Goal: Task Accomplishment & Management: Manage account settings

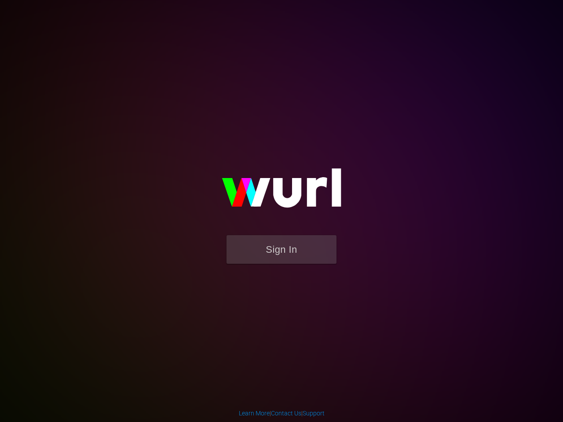
click at [281, 249] on button "Sign In" at bounding box center [281, 249] width 110 height 29
